Goal: Task Accomplishment & Management: Complete application form

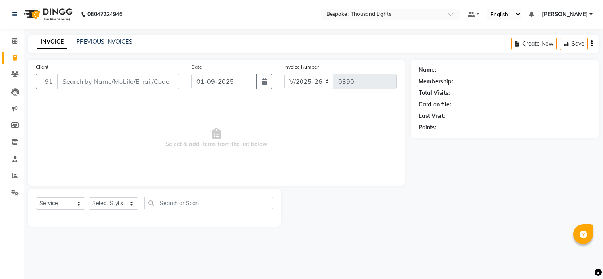
select select "8177"
select select "service"
click at [90, 79] on input "Client" at bounding box center [118, 81] width 122 height 15
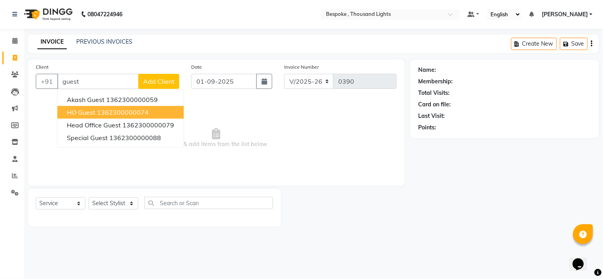
click at [104, 110] on ngb-highlight "1362300000074" at bounding box center [123, 112] width 52 height 8
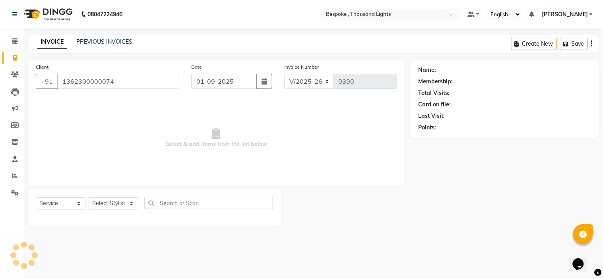
type input "1362300000074"
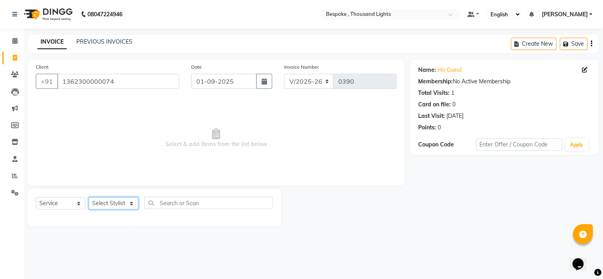
click at [110, 205] on select "Select Stylist [PERSON_NAME] [PERSON_NAME] Guru [PERSON_NAME] [PERSON_NAME]" at bounding box center [114, 203] width 50 height 12
select select "77390"
click at [89, 198] on select "Select Stylist [PERSON_NAME] [PERSON_NAME] Guru [PERSON_NAME] [PERSON_NAME]" at bounding box center [114, 203] width 50 height 12
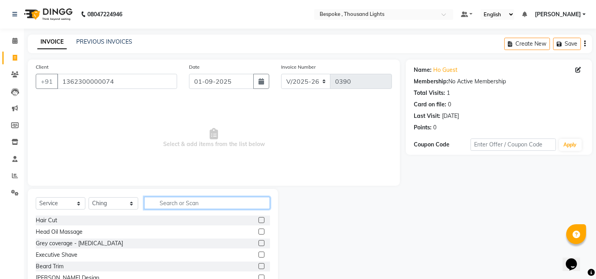
click at [183, 204] on input "text" at bounding box center [207, 203] width 126 height 12
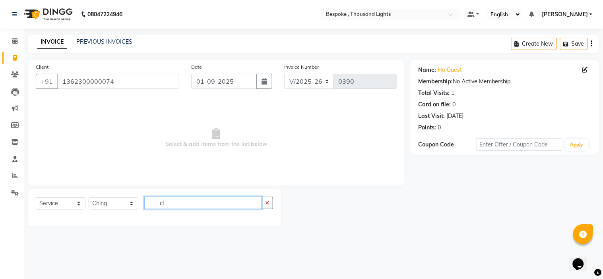
type input "c"
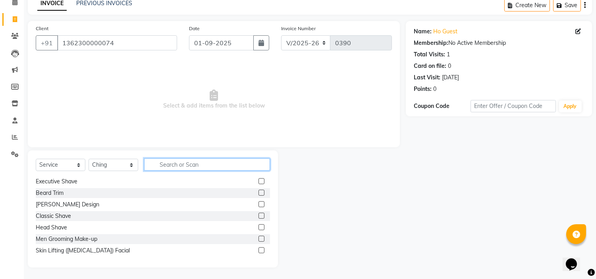
scroll to position [53, 0]
